Goal: Use online tool/utility: Utilize a website feature to perform a specific function

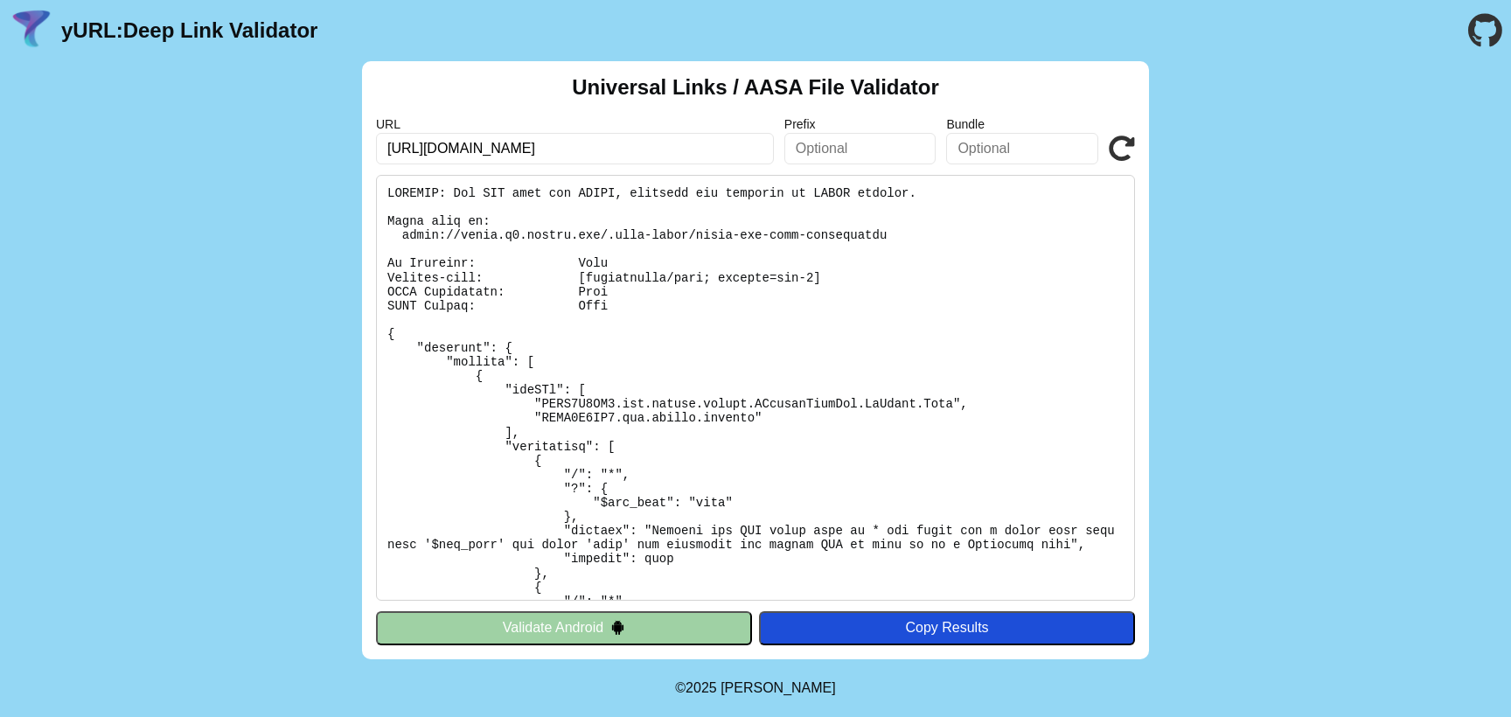
click at [594, 623] on button "Validate Android" at bounding box center [564, 627] width 376 height 33
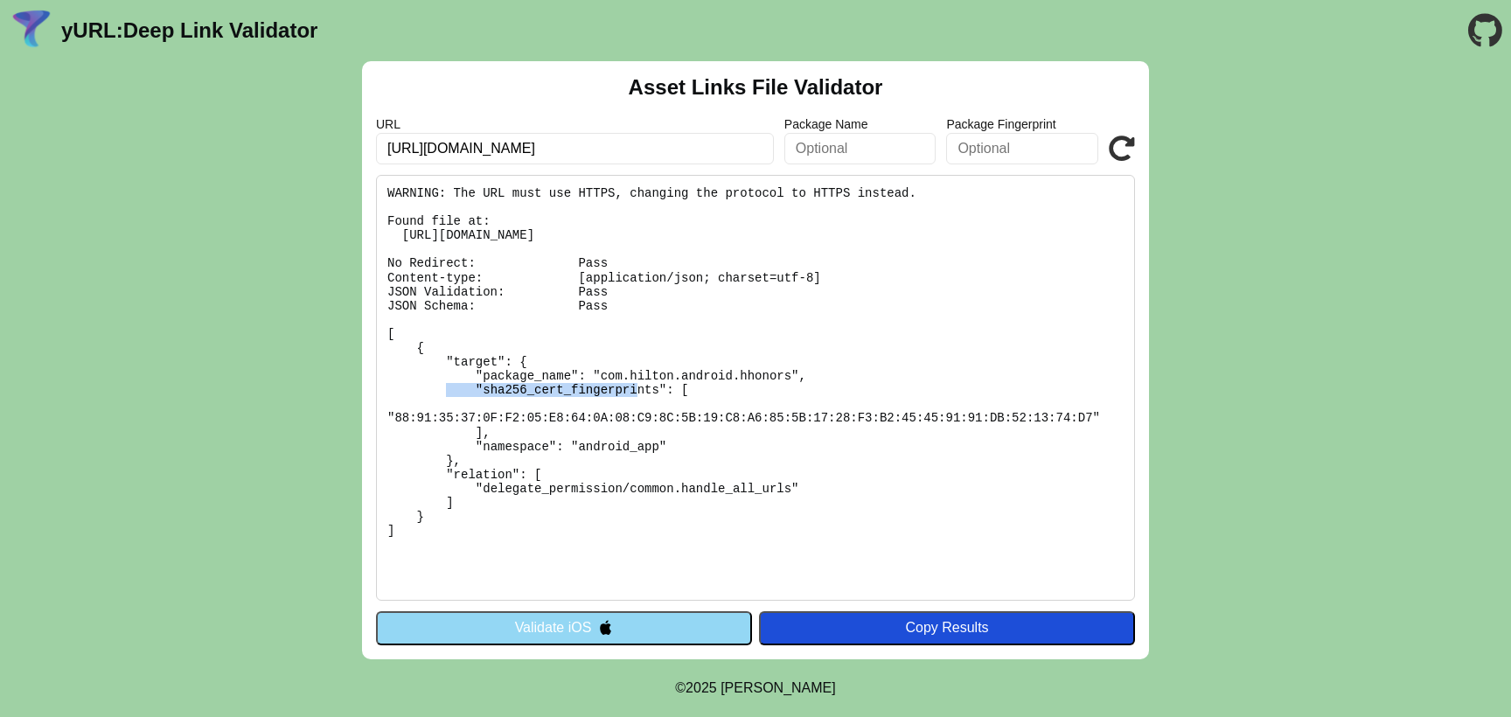
drag, startPoint x: 606, startPoint y: 375, endPoint x: 789, endPoint y: 376, distance: 182.7
click at [789, 376] on pre "WARNING: The URL must use HTTPS, changing the protocol to HTTPS instead. Found …" at bounding box center [755, 388] width 759 height 426
copy pre "com.hilton.android.hhonors"
